Goal: Information Seeking & Learning: Learn about a topic

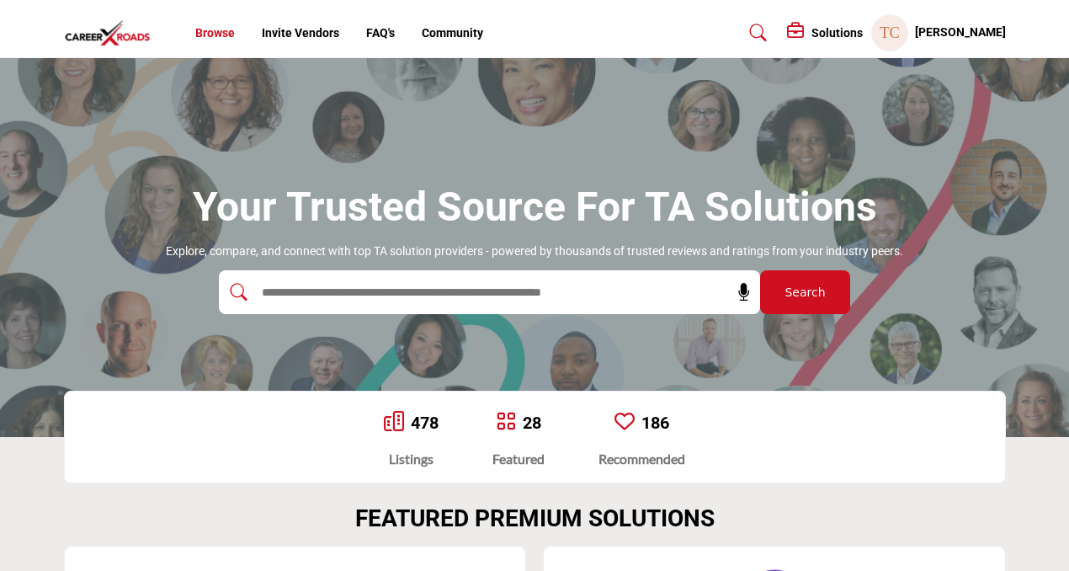
click at [223, 39] on link "Browse" at bounding box center [215, 32] width 40 height 13
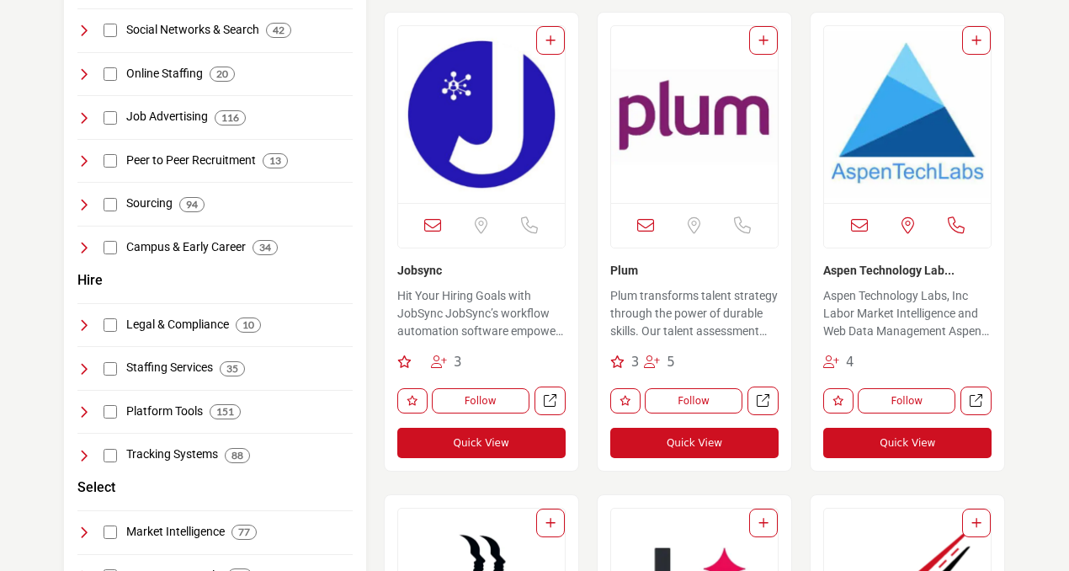
scroll to position [442, 0]
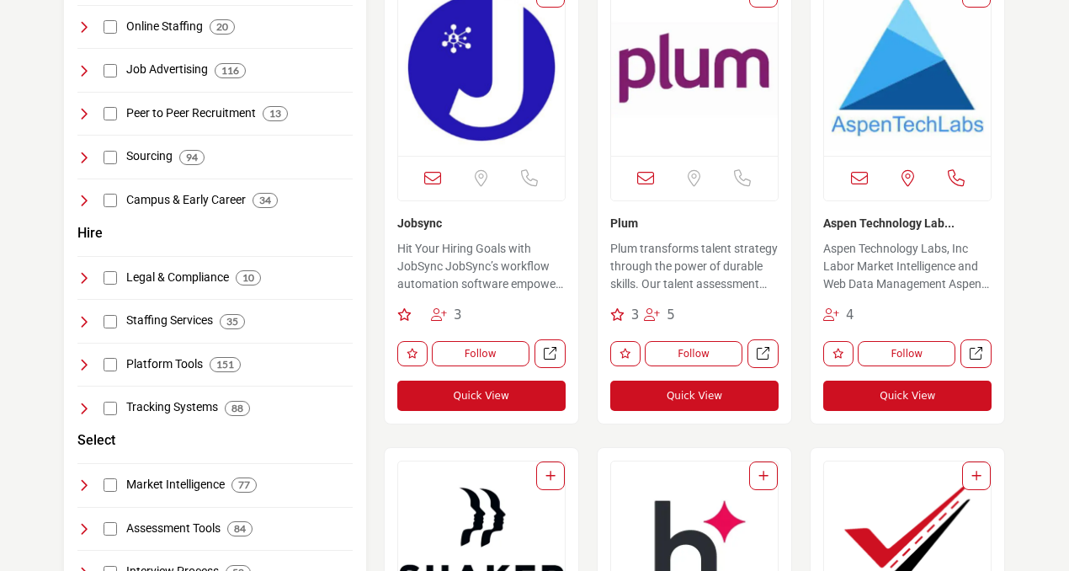
click at [713, 240] on p "Plum transforms talent strategy through the power of durable skills. Our talent…" at bounding box center [695, 268] width 168 height 56
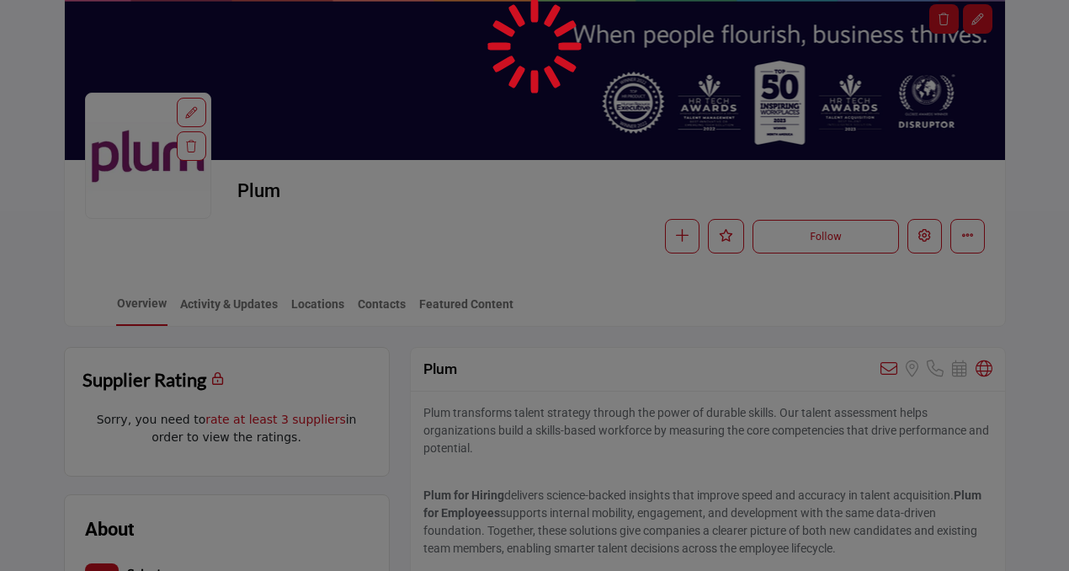
scroll to position [112, 0]
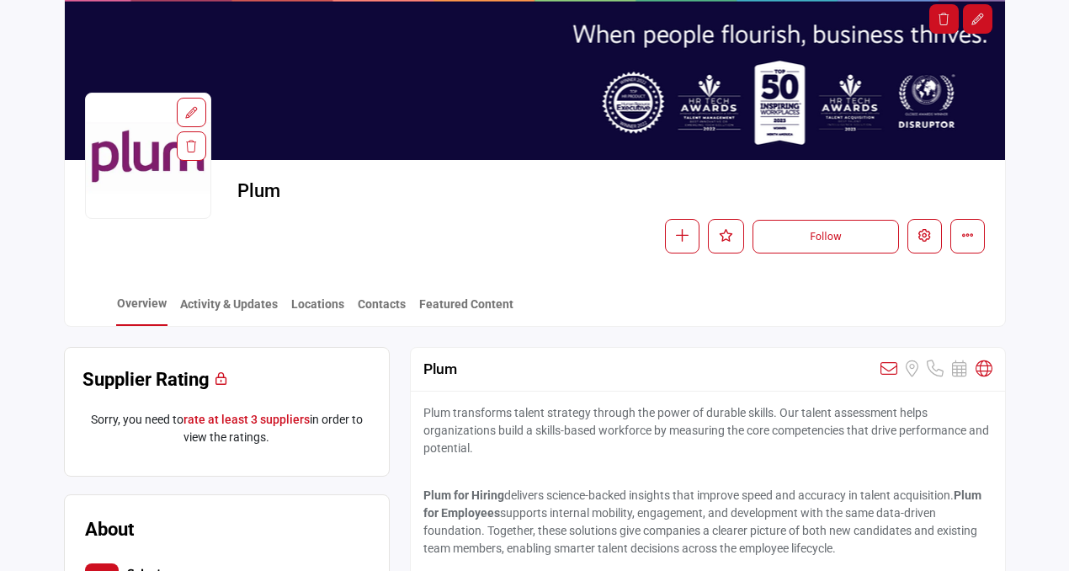
drag, startPoint x: 285, startPoint y: 436, endPoint x: 62, endPoint y: 416, distance: 223.2
click at [88, 390] on h2 "Supplier Rating" at bounding box center [146, 379] width 127 height 28
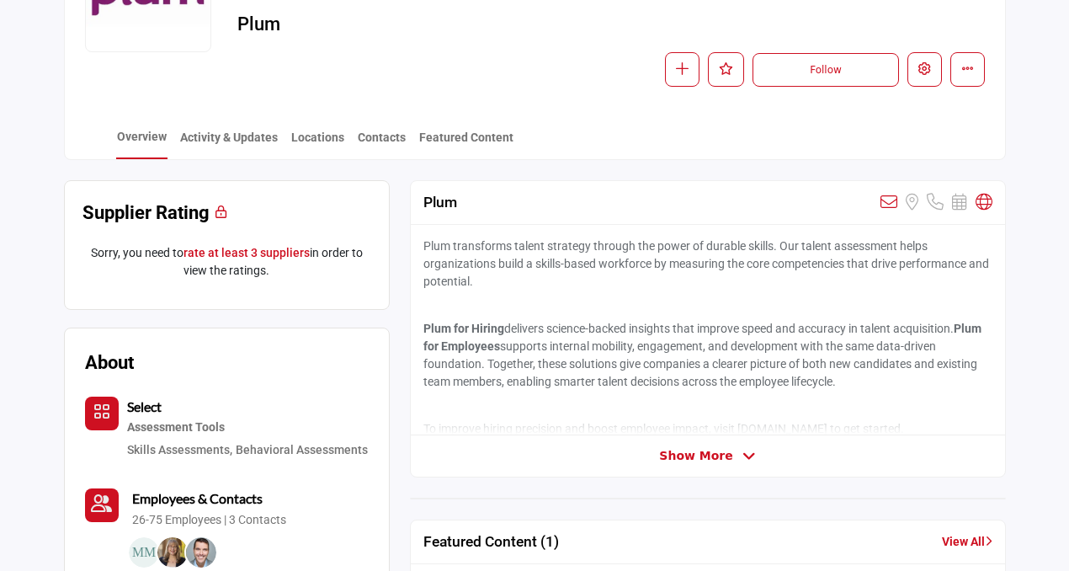
scroll to position [0, 0]
